Goal: Task Accomplishment & Management: Use online tool/utility

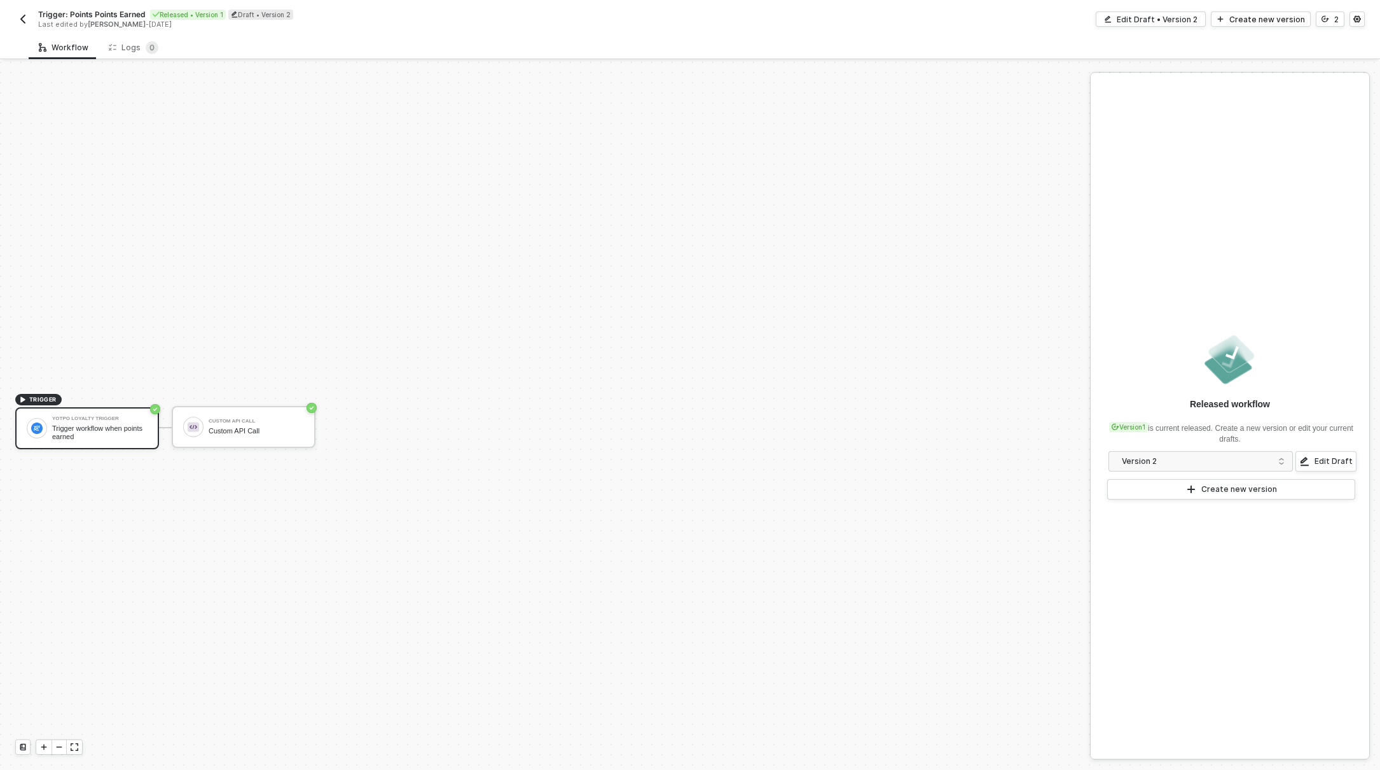
scroll to position [24, 0]
click at [102, 396] on div "Yotpo Loyalty Trigger" at bounding box center [99, 394] width 95 height 5
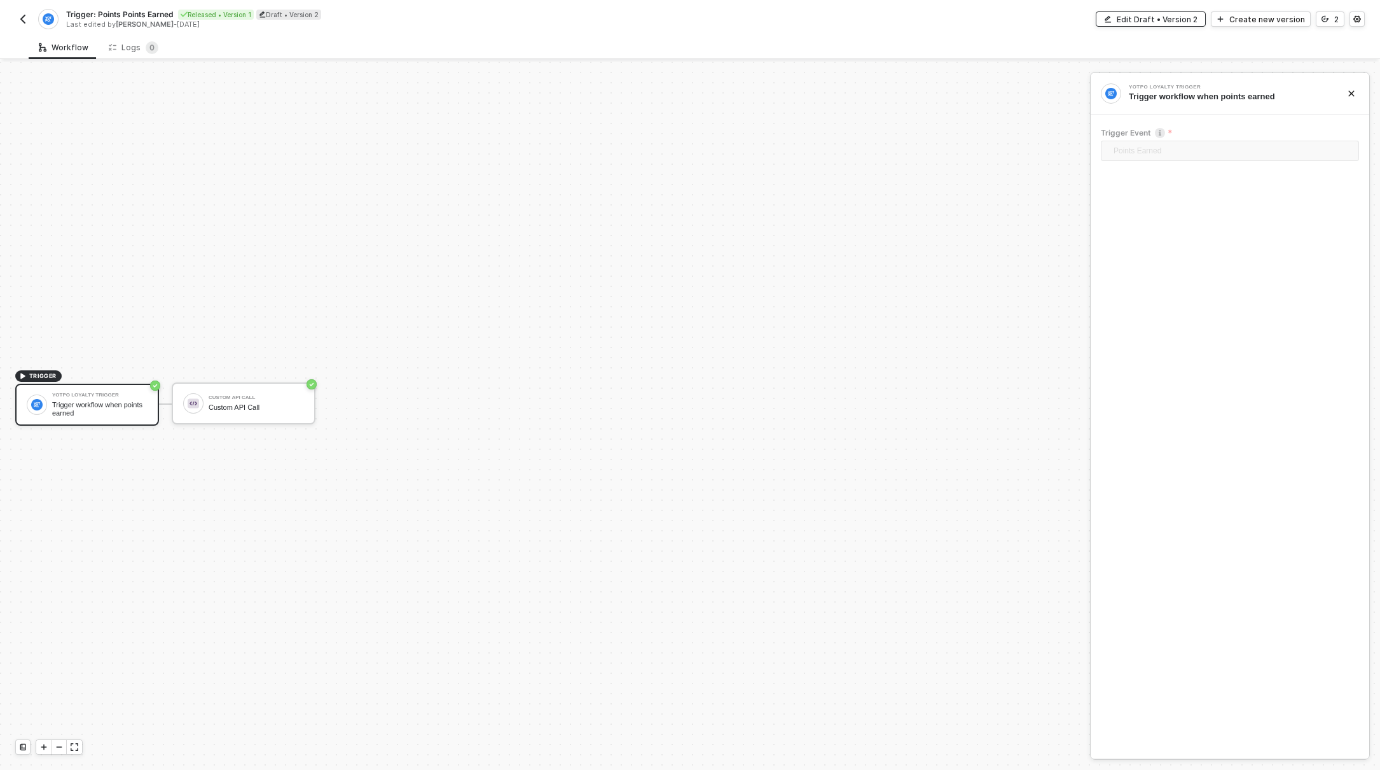
click at [1179, 17] on div "Edit Draft • Version 2" at bounding box center [1157, 19] width 81 height 11
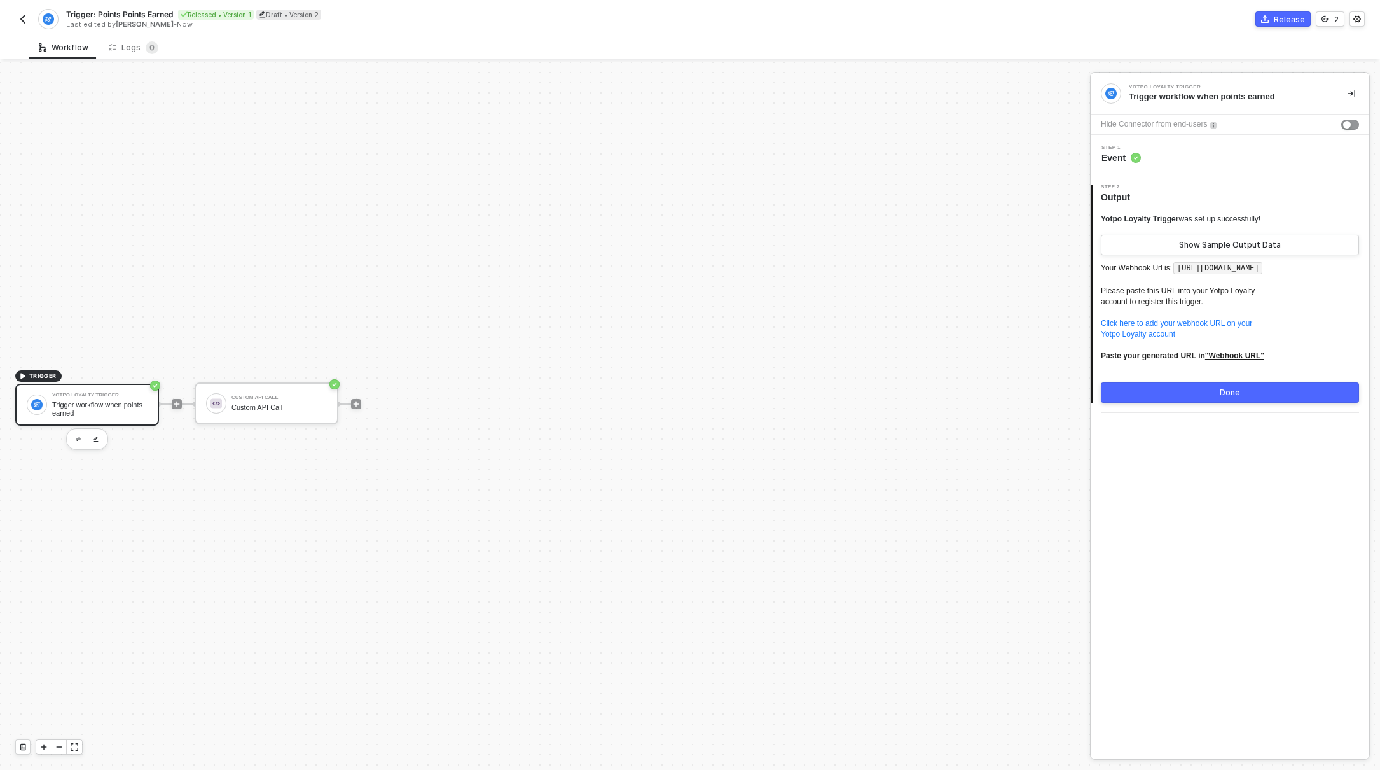
click at [1226, 167] on div "Step 1 Event" at bounding box center [1230, 154] width 279 height 39
click at [81, 437] on button "button" at bounding box center [78, 438] width 15 height 15
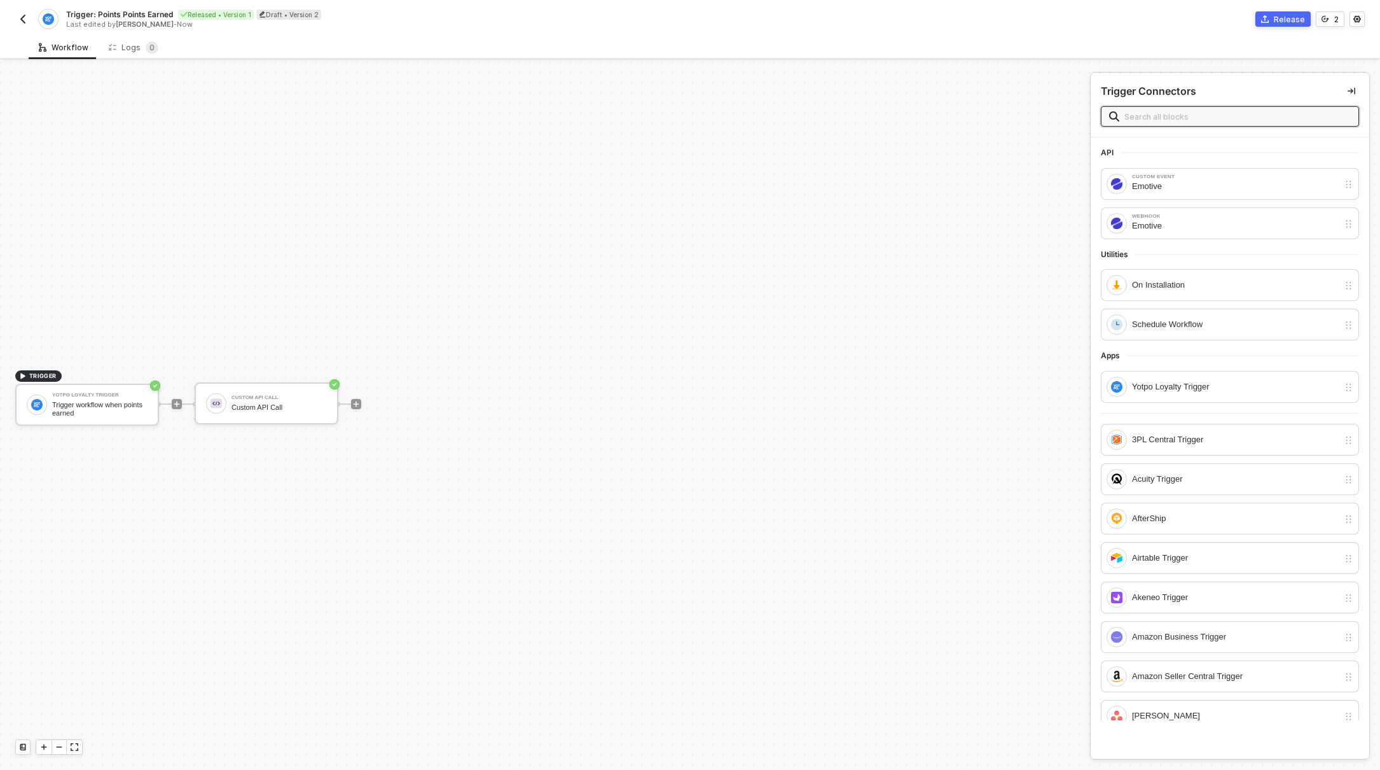
click at [1200, 121] on input "text" at bounding box center [1238, 116] width 226 height 14
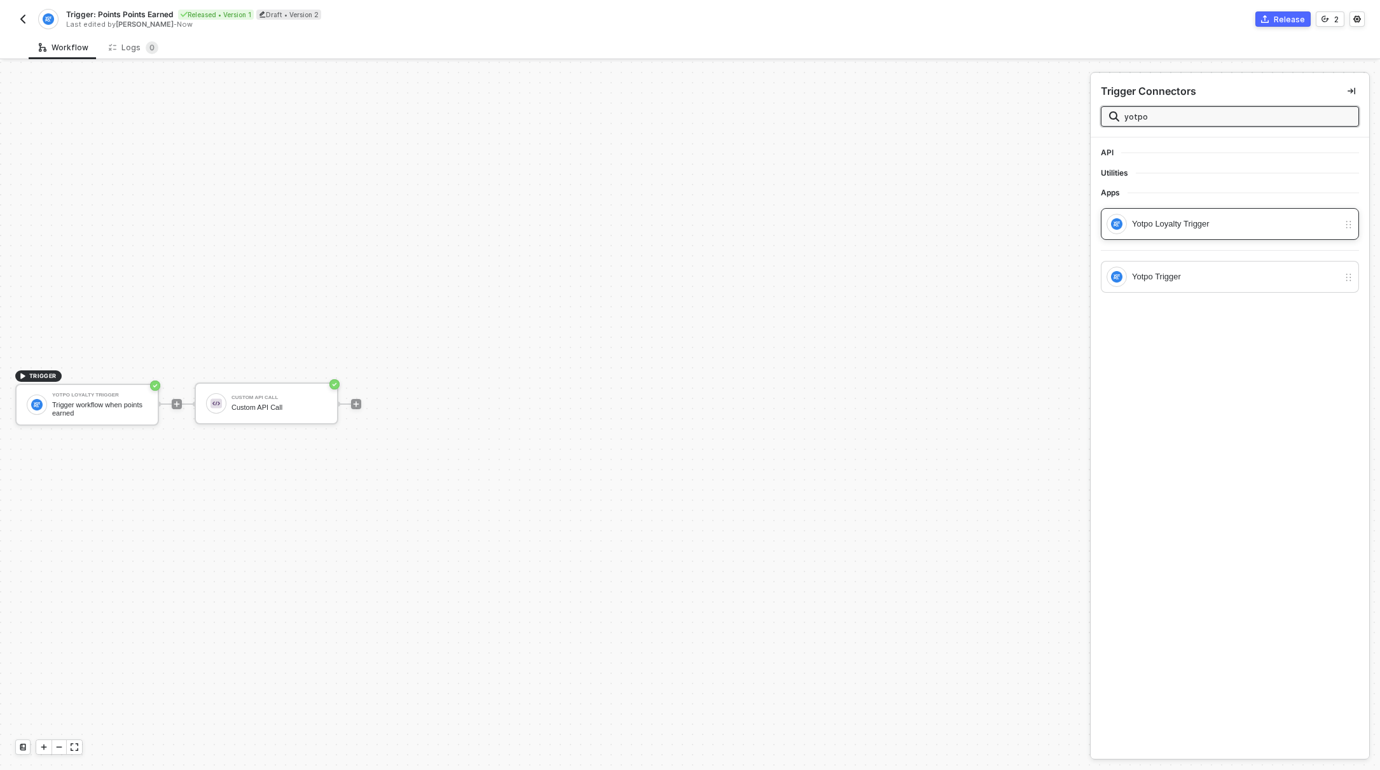
type input "yotpo"
click at [1207, 227] on div "Yotpo Loyalty Trigger" at bounding box center [1235, 224] width 207 height 14
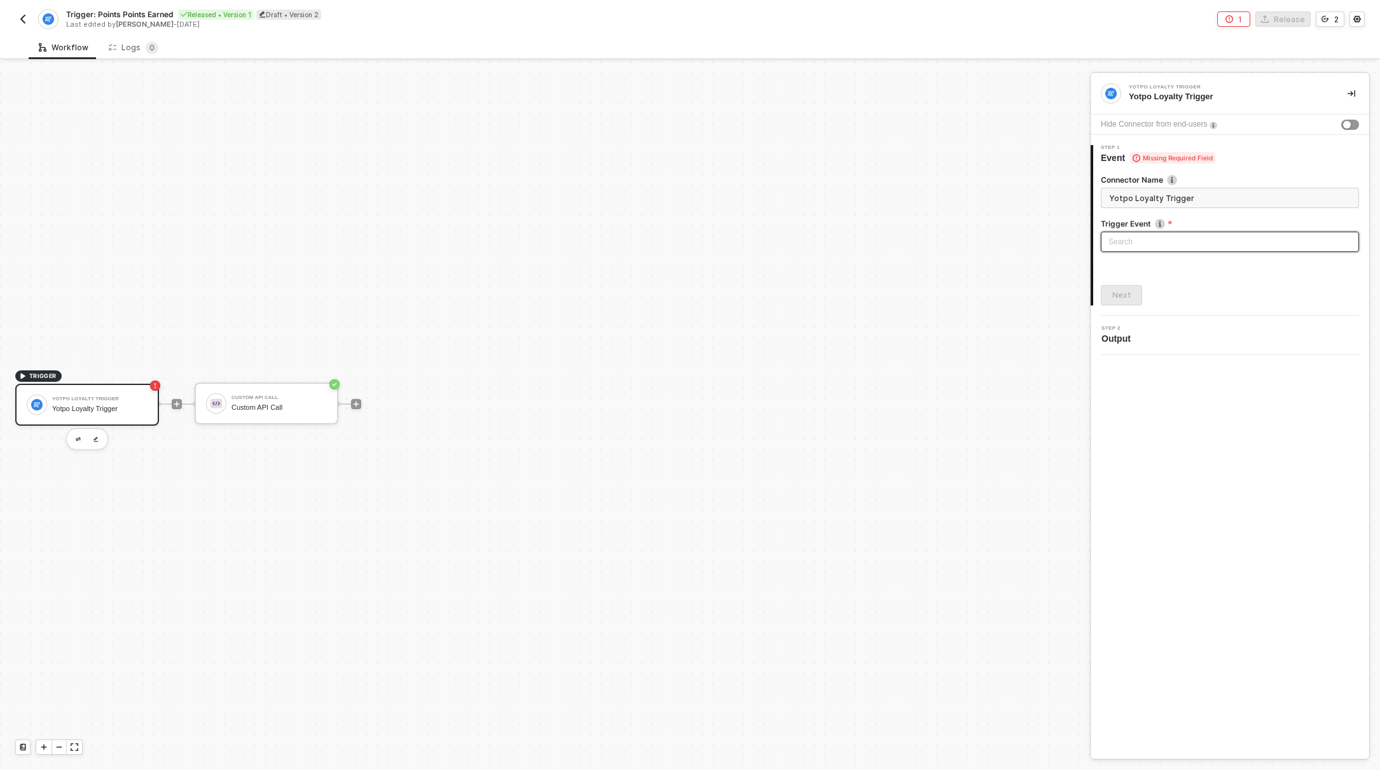
click at [1166, 240] on input "search" at bounding box center [1230, 241] width 243 height 19
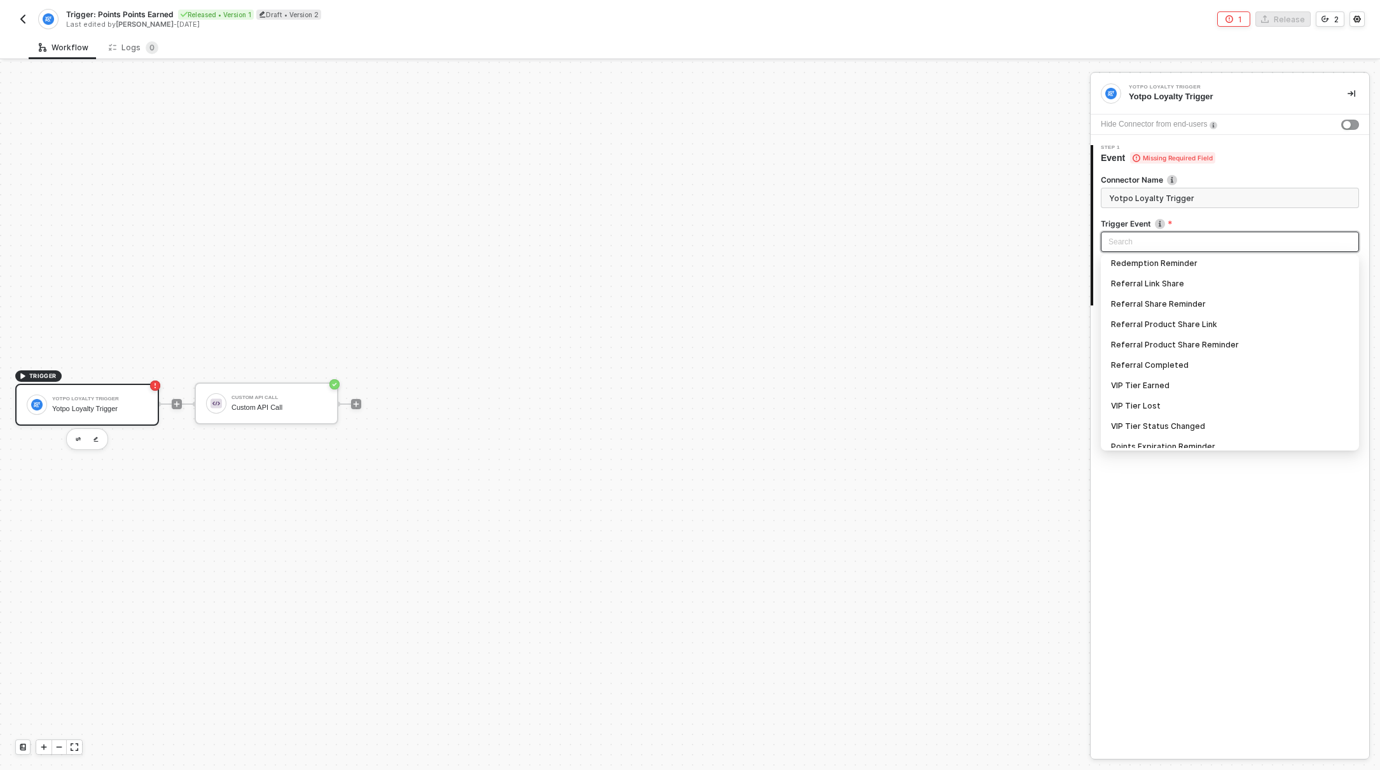
scroll to position [277, 0]
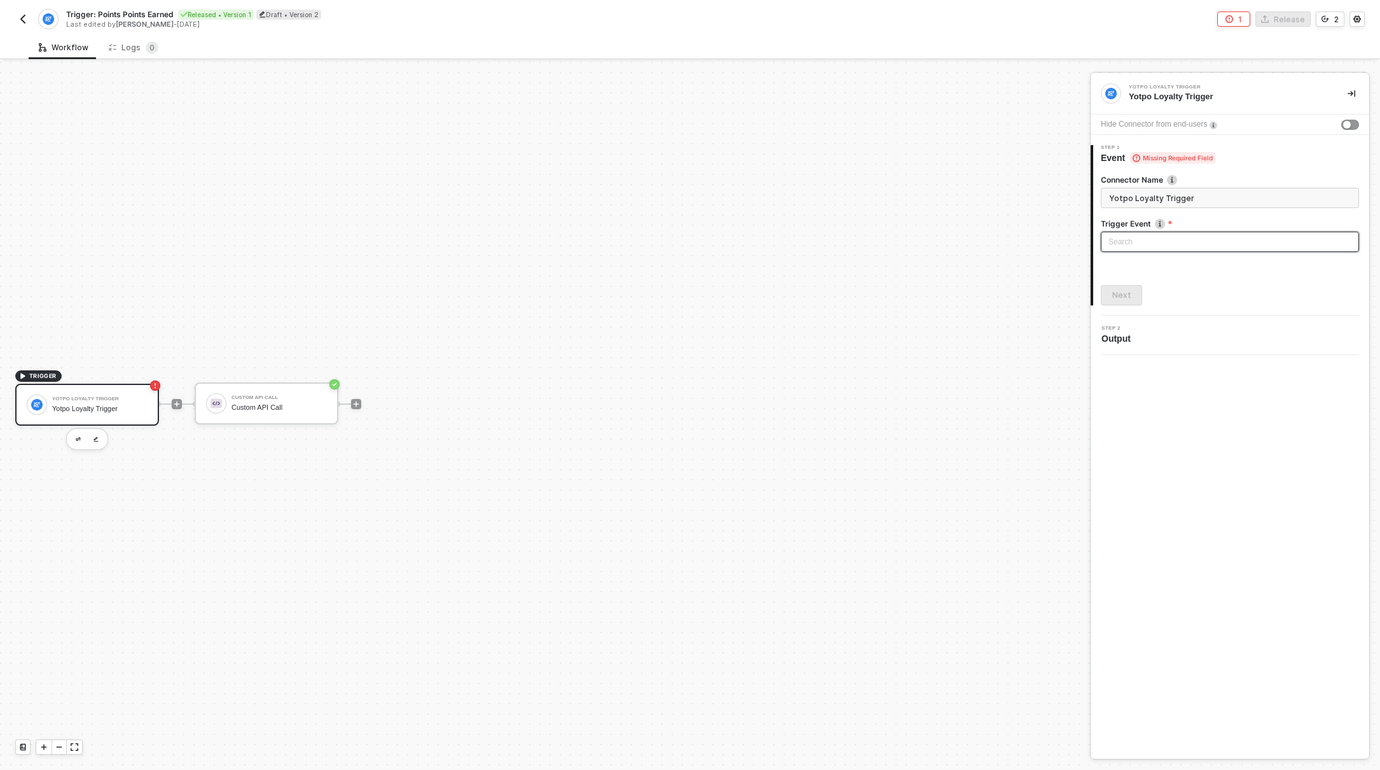
click at [1162, 244] on input "search" at bounding box center [1230, 241] width 243 height 19
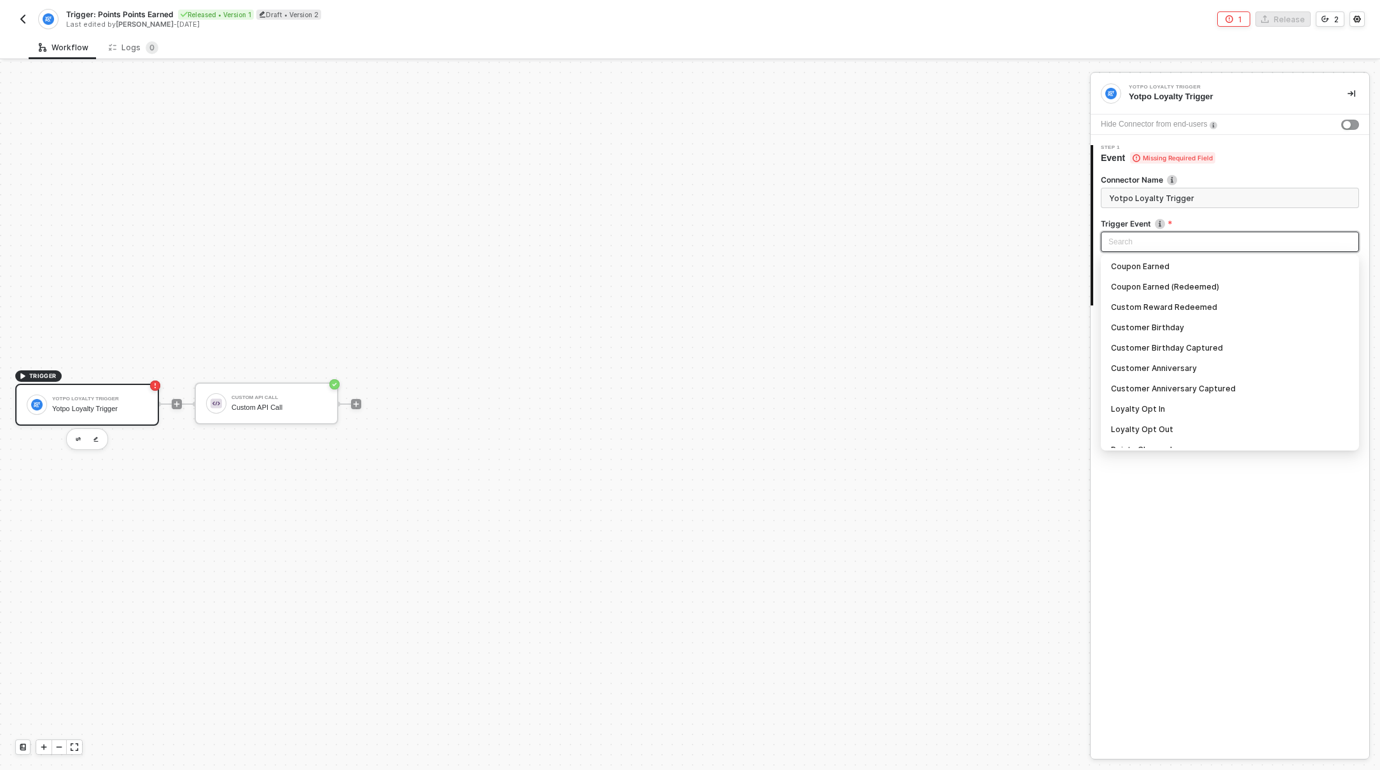
scroll to position [0, 0]
click at [1256, 305] on div "Custom Reward Redeemed" at bounding box center [1230, 308] width 238 height 14
click at [1244, 247] on span "Custom Reward Redeemed" at bounding box center [1233, 241] width 238 height 19
click at [1226, 367] on div "Customer Anniversary" at bounding box center [1230, 369] width 238 height 14
type input "Trigger workflow when customer anniversary"
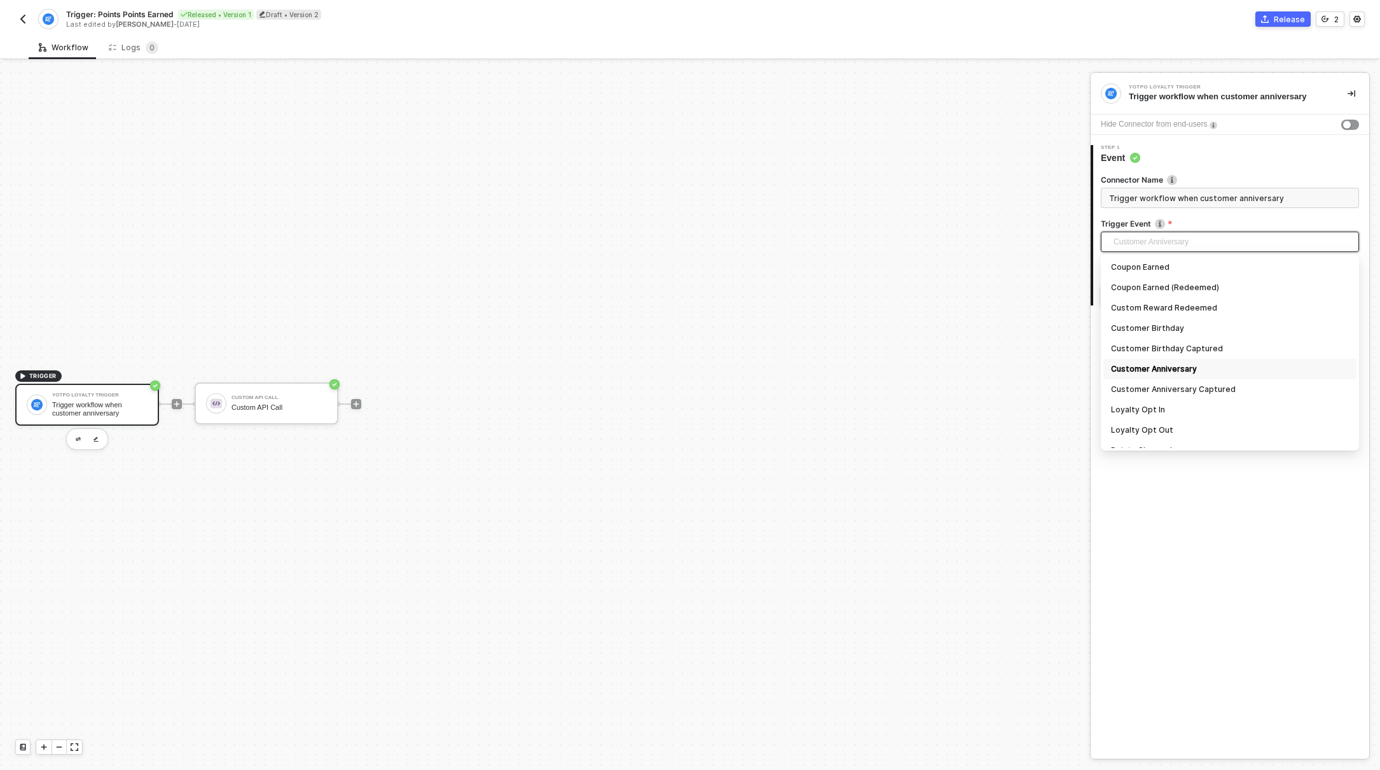
click at [1219, 244] on span "Customer Anniversary" at bounding box center [1233, 241] width 238 height 19
click at [1203, 597] on div "Yotpo Loyalty Trigger Trigger workflow when customer anniversary Hide Connector…" at bounding box center [1230, 415] width 279 height 685
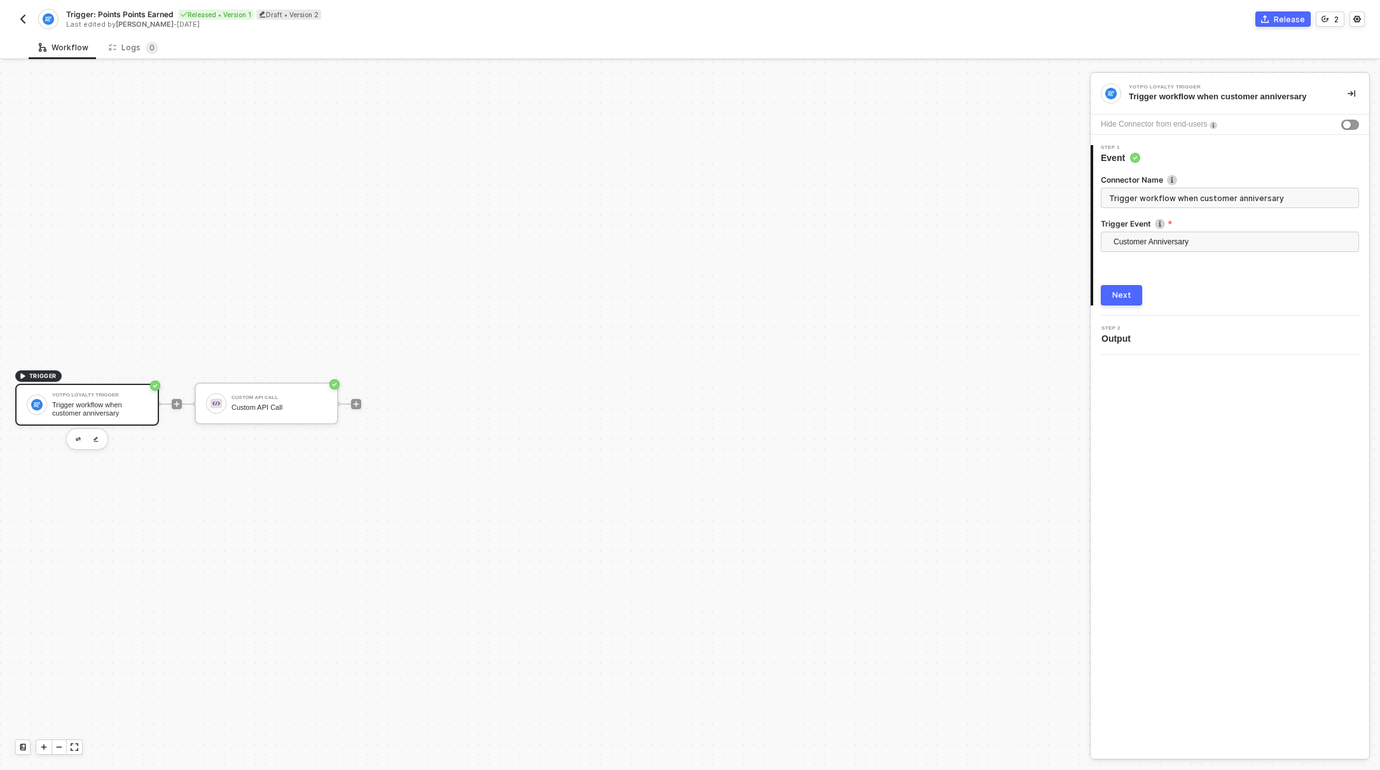
click at [1128, 293] on div "Next" at bounding box center [1122, 295] width 19 height 10
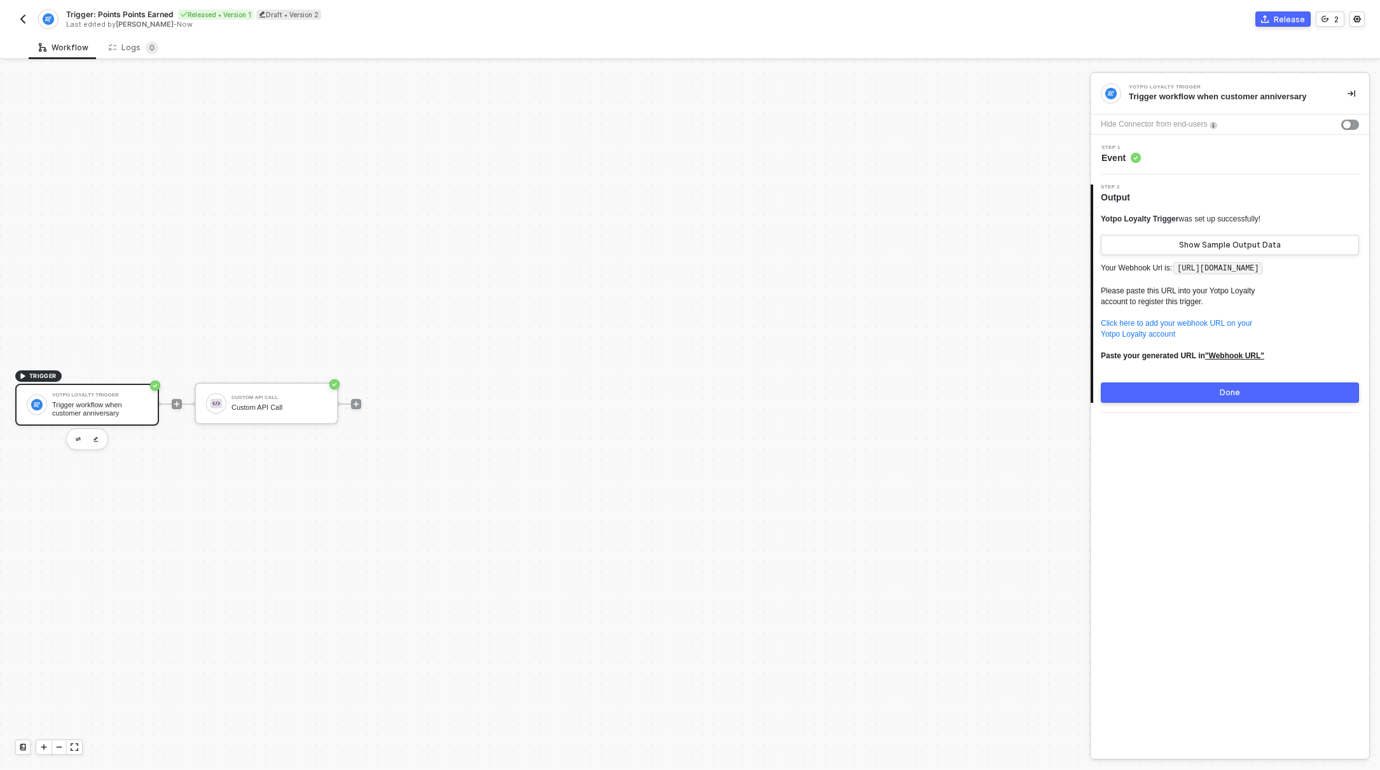
click at [1174, 275] on code "[URL][DOMAIN_NAME]" at bounding box center [1218, 268] width 89 height 13
click at [1203, 281] on p "Your Webhook Url is: [URL][DOMAIN_NAME] Please paste this URL into your Yotpo L…" at bounding box center [1230, 316] width 258 height 112
click at [1190, 270] on code "[URL][DOMAIN_NAME]" at bounding box center [1218, 268] width 89 height 13
drag, startPoint x: 1190, startPoint y: 270, endPoint x: 1178, endPoint y: 283, distance: 18.0
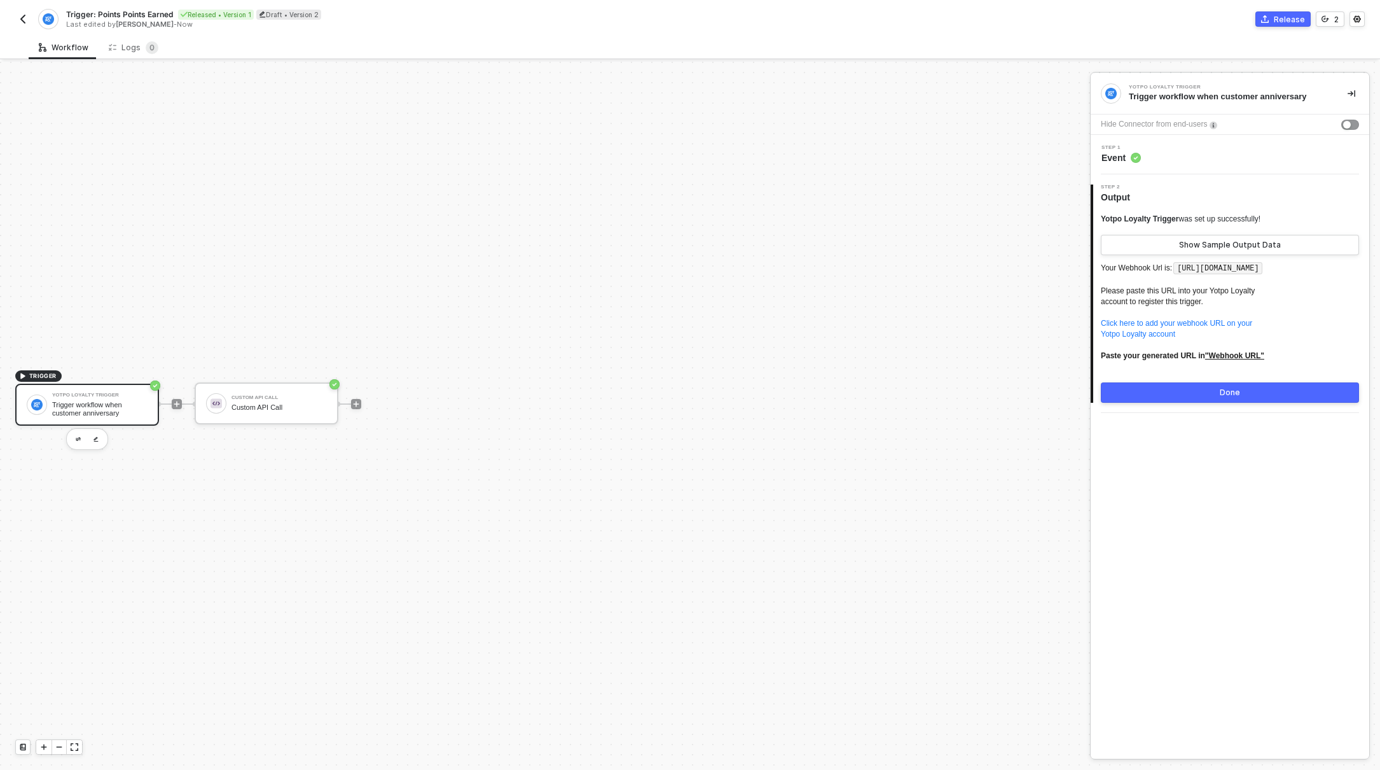
click at [1178, 275] on code "[URL][DOMAIN_NAME]" at bounding box center [1218, 268] width 89 height 13
drag, startPoint x: 1178, startPoint y: 282, endPoint x: 1190, endPoint y: 270, distance: 17.5
click at [1190, 270] on code "[URL][DOMAIN_NAME]" at bounding box center [1218, 268] width 89 height 13
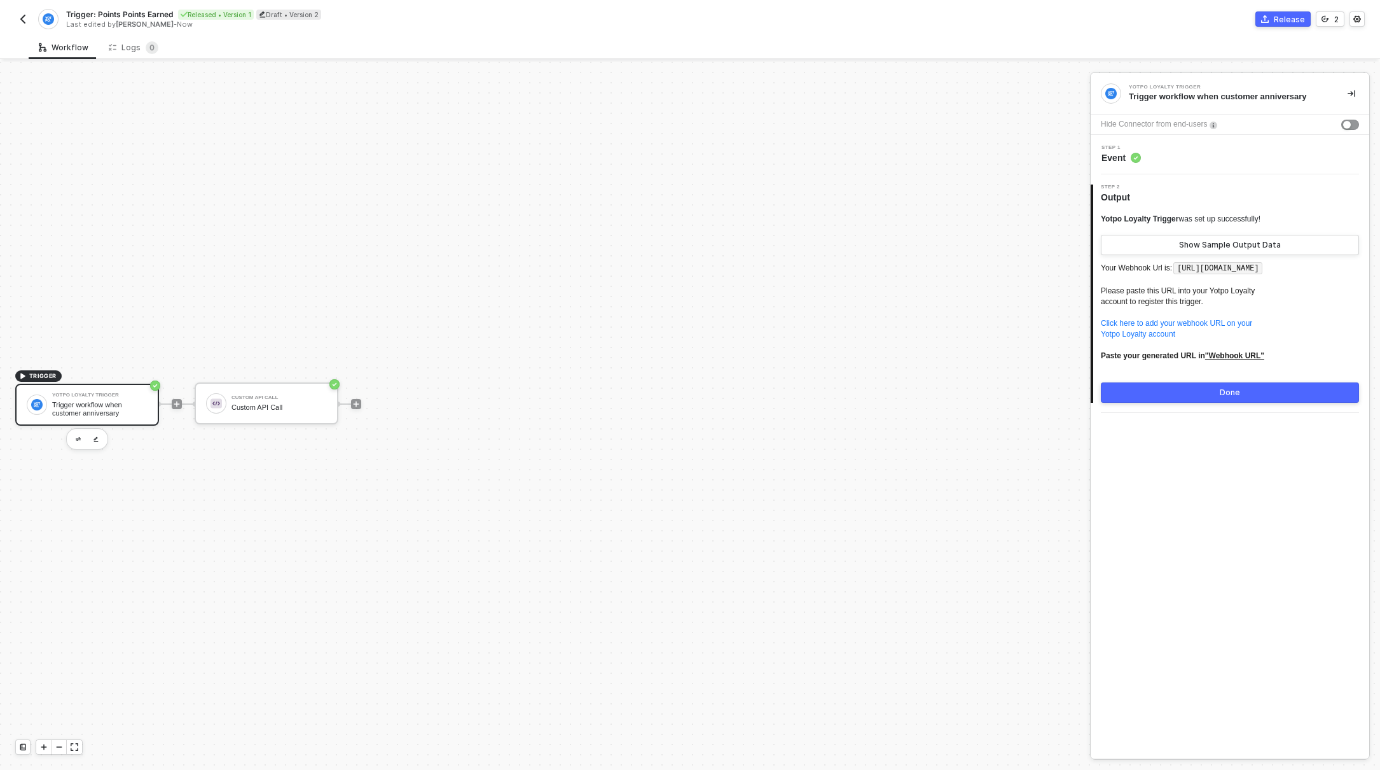
click at [1190, 270] on code "[URL][DOMAIN_NAME]" at bounding box center [1218, 268] width 89 height 13
drag, startPoint x: 1190, startPoint y: 270, endPoint x: 1174, endPoint y: 285, distance: 22.5
click at [1174, 275] on code "[URL][DOMAIN_NAME]" at bounding box center [1218, 268] width 89 height 13
click at [1198, 288] on p "Your Webhook Url is: [URL][DOMAIN_NAME] Please paste this URL into your Yotpo L…" at bounding box center [1230, 316] width 258 height 112
click at [1203, 290] on p "Your Webhook Url is: [URL][DOMAIN_NAME] Please paste this URL into your Yotpo L…" at bounding box center [1230, 316] width 258 height 112
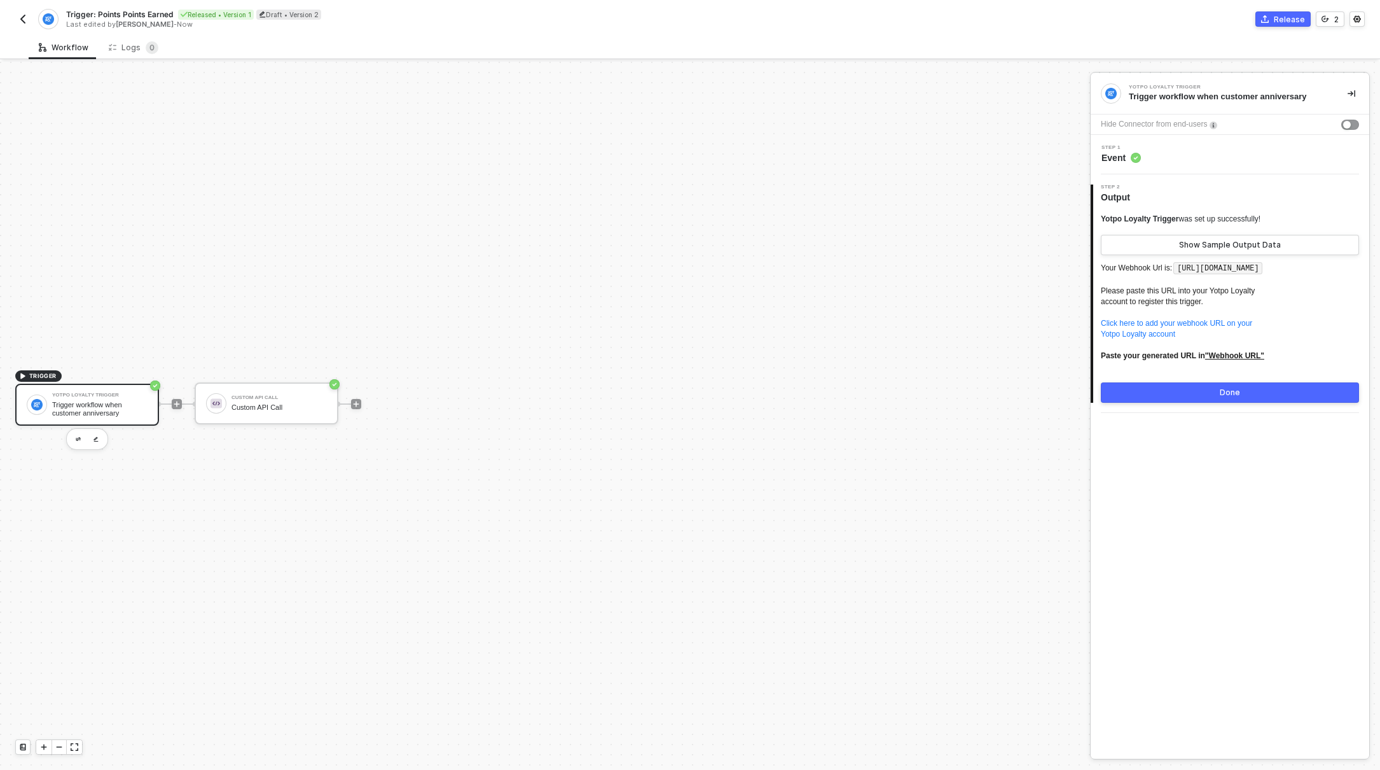
click at [1191, 265] on code "[URL][DOMAIN_NAME]" at bounding box center [1218, 268] width 89 height 13
drag, startPoint x: 1191, startPoint y: 265, endPoint x: 1176, endPoint y: 287, distance: 26.5
click at [1176, 275] on code "[URL][DOMAIN_NAME]" at bounding box center [1218, 268] width 89 height 13
click at [20, 14] on img "button" at bounding box center [23, 19] width 10 height 10
